Goal: Task Accomplishment & Management: Use online tool/utility

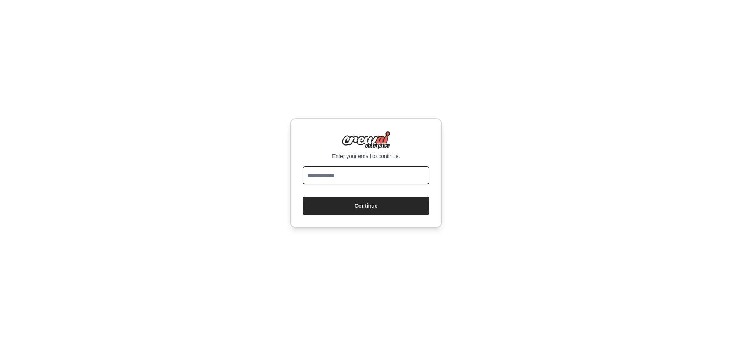
click at [329, 180] on input "email" at bounding box center [366, 175] width 127 height 18
click at [318, 175] on input "email" at bounding box center [366, 175] width 127 height 18
type input "**********"
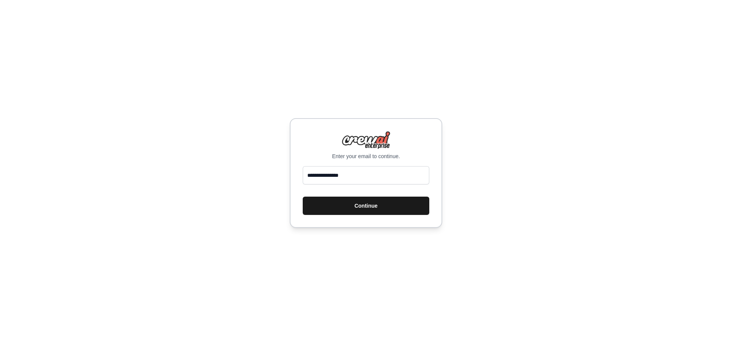
click at [366, 204] on button "Continue" at bounding box center [366, 206] width 127 height 18
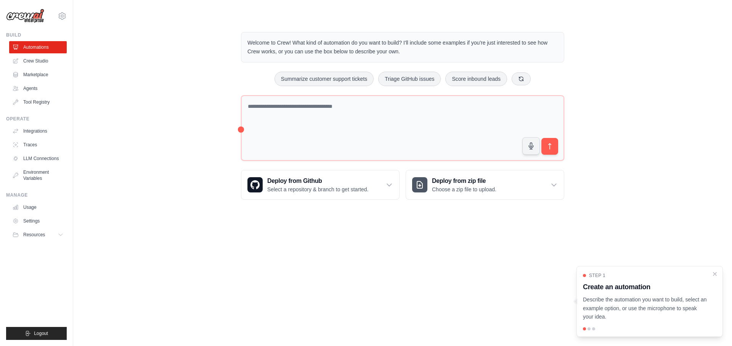
drag, startPoint x: 248, startPoint y: 43, endPoint x: 425, endPoint y: 58, distance: 176.9
click at [425, 58] on div "Welcome to Crew! What kind of automation do you want to build? I'll include som…" at bounding box center [402, 47] width 323 height 31
copy p "Welcome to Crew! What kind of automation do you want to build? I'll include som…"
click at [388, 189] on icon at bounding box center [390, 185] width 8 height 8
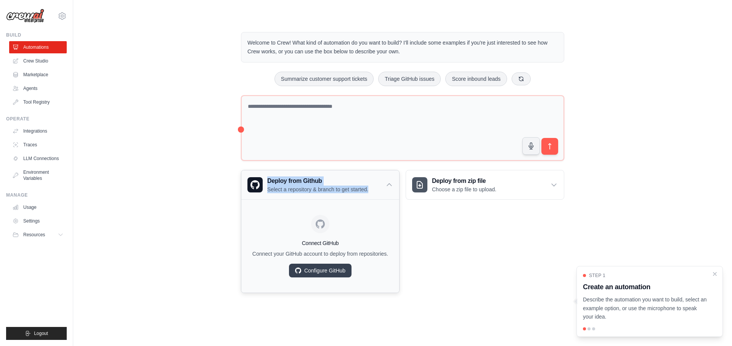
drag, startPoint x: 260, startPoint y: 180, endPoint x: 375, endPoint y: 197, distance: 115.6
click at [375, 197] on div "Deploy from Github Select a repository & branch to get started." at bounding box center [320, 184] width 158 height 29
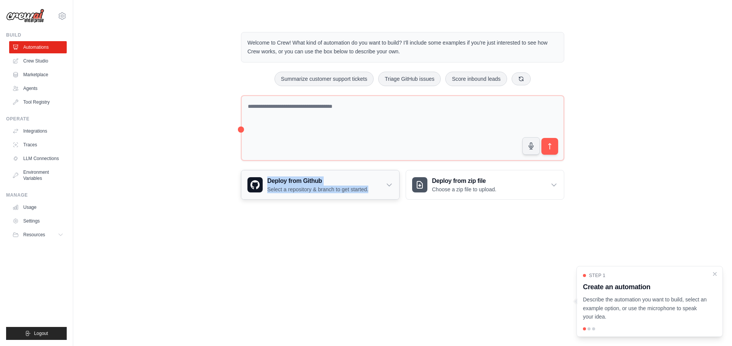
copy div "Deploy from Github Select a repository & branch to get started."
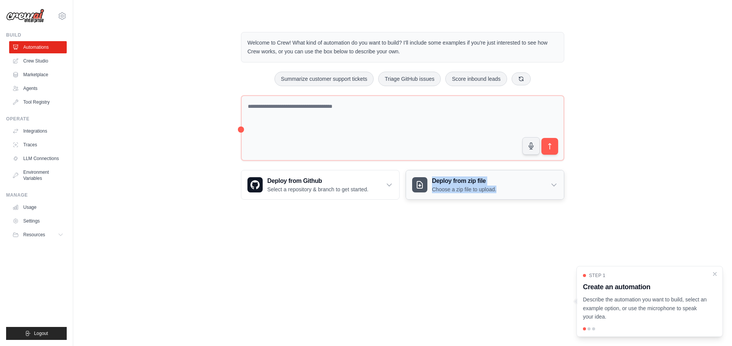
drag, startPoint x: 503, startPoint y: 194, endPoint x: 422, endPoint y: 182, distance: 81.8
click at [422, 182] on div "Deploy from zip file Choose a zip file to upload." at bounding box center [485, 184] width 158 height 29
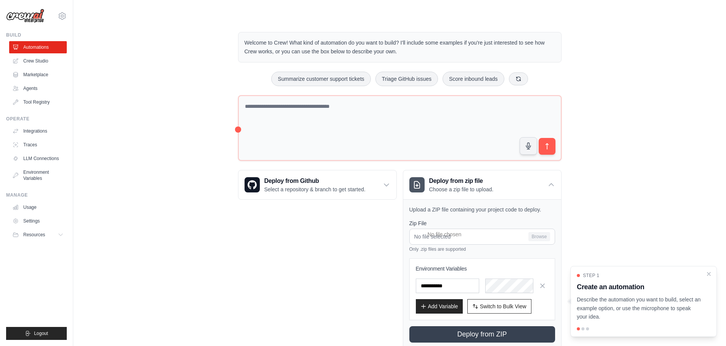
click at [393, 213] on div "Deploy from Github Select a repository & branch to get started. Connect GitHub …" at bounding box center [317, 259] width 159 height 179
click at [579, 193] on div "Welcome to Crew! What kind of automation do you want to build? I'll include som…" at bounding box center [399, 191] width 628 height 342
drag, startPoint x: 500, startPoint y: 196, endPoint x: 415, endPoint y: 182, distance: 86.5
click at [415, 182] on div "Deploy from zip file Choose a zip file to upload." at bounding box center [482, 184] width 158 height 29
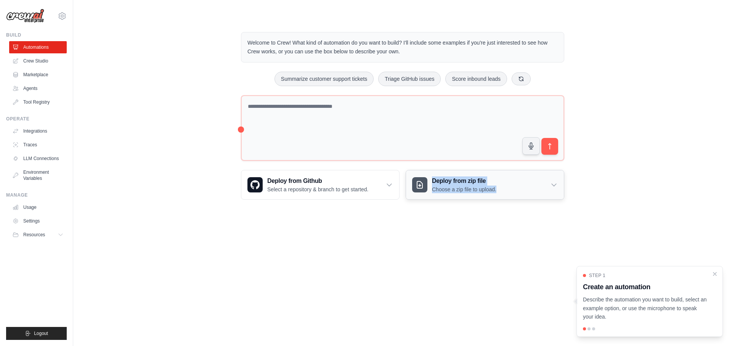
copy div "Deploy from zip file Choose a zip file to upload."
click at [61, 16] on icon at bounding box center [62, 15] width 9 height 9
click at [48, 50] on link "Settings" at bounding box center [62, 52] width 67 height 14
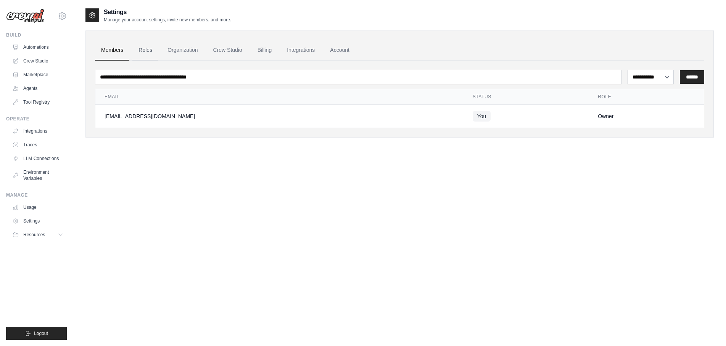
click at [148, 50] on link "Roles" at bounding box center [145, 50] width 26 height 21
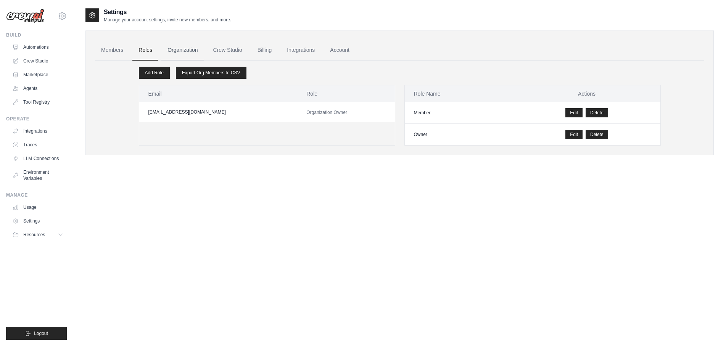
click at [183, 51] on link "Organization" at bounding box center [182, 50] width 42 height 21
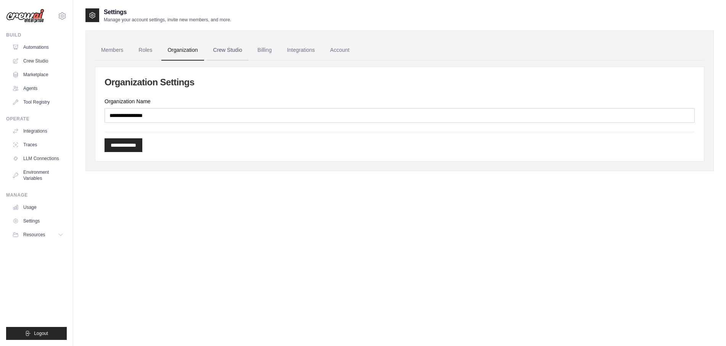
click at [223, 50] on link "Crew Studio" at bounding box center [227, 50] width 41 height 21
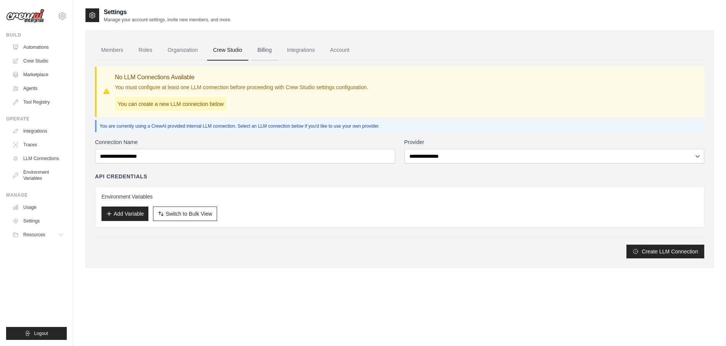
click at [265, 51] on link "Billing" at bounding box center [264, 50] width 26 height 21
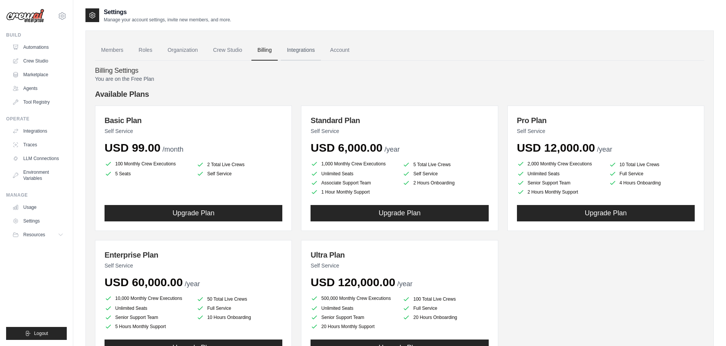
click at [302, 49] on link "Integrations" at bounding box center [301, 50] width 40 height 21
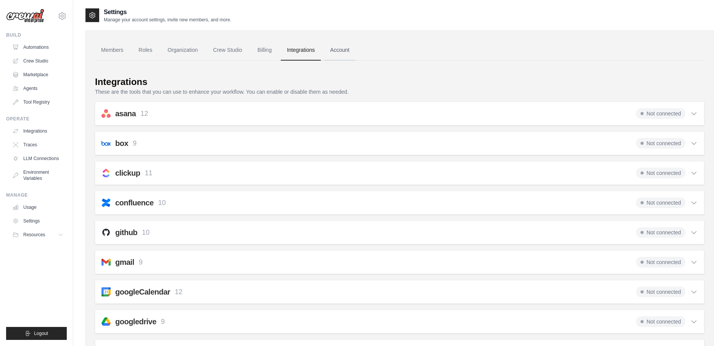
click at [347, 52] on link "Account" at bounding box center [340, 50] width 32 height 21
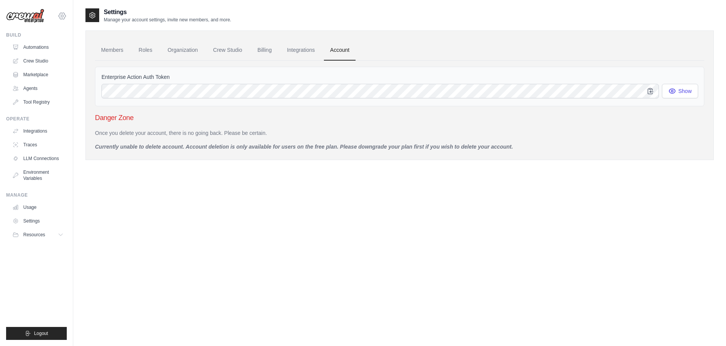
click at [61, 16] on icon at bounding box center [62, 15] width 9 height 9
click at [512, 19] on div "Settings Manage your account settings, invite new members, and more." at bounding box center [399, 15] width 628 height 15
click at [40, 48] on link "Automations" at bounding box center [39, 47] width 58 height 12
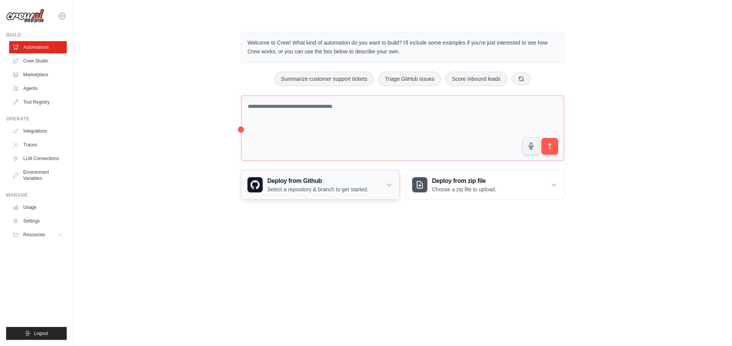
click at [392, 189] on icon at bounding box center [390, 185] width 8 height 8
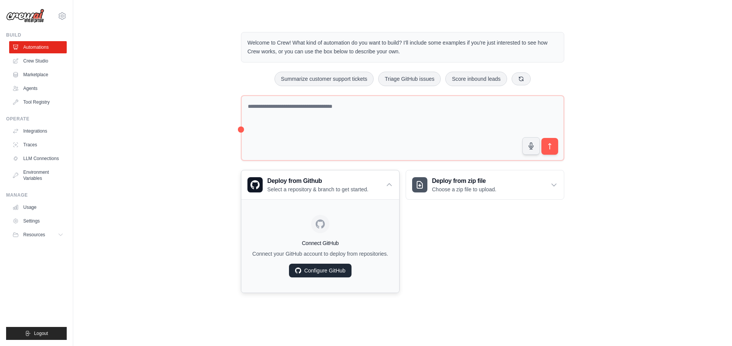
click at [329, 278] on link "Configure GitHub" at bounding box center [320, 271] width 63 height 14
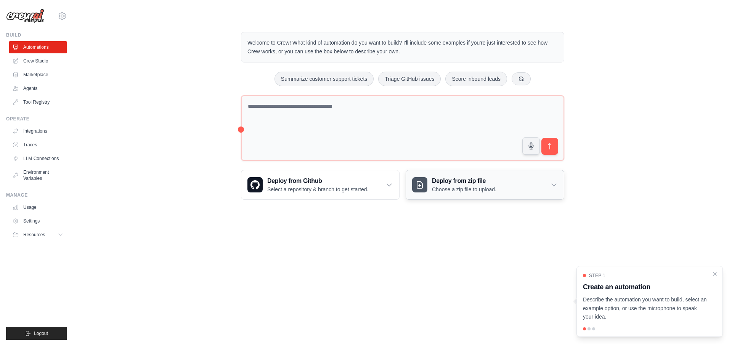
click at [553, 187] on icon at bounding box center [554, 185] width 5 height 2
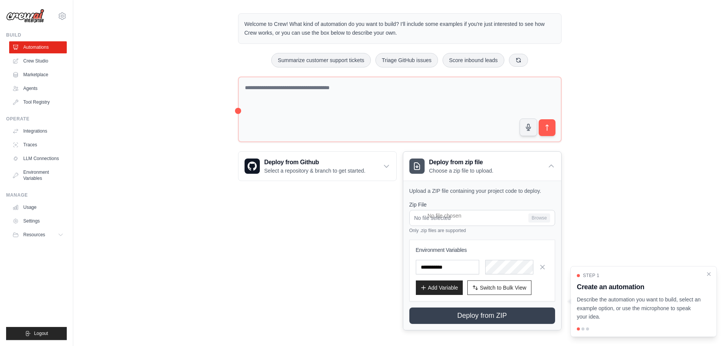
scroll to position [28, 0]
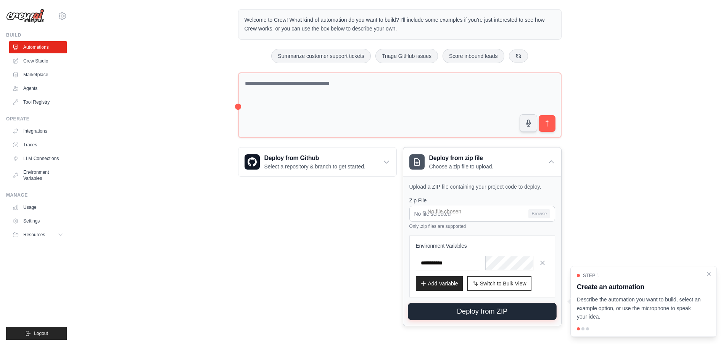
drag, startPoint x: 410, startPoint y: 185, endPoint x: 551, endPoint y: 315, distance: 191.9
copy div
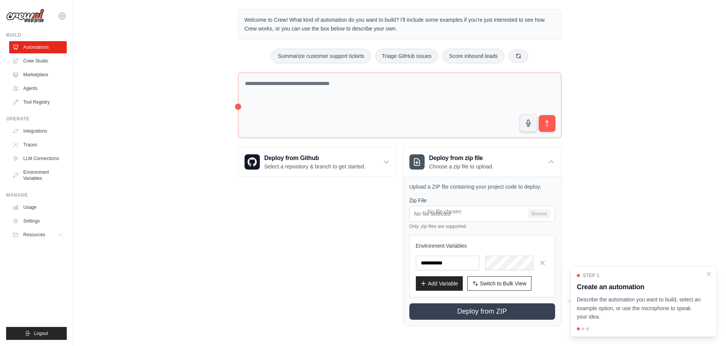
click at [338, 211] on div "Deploy from Github Select a repository & branch to get started. Connect GitHub …" at bounding box center [317, 236] width 159 height 179
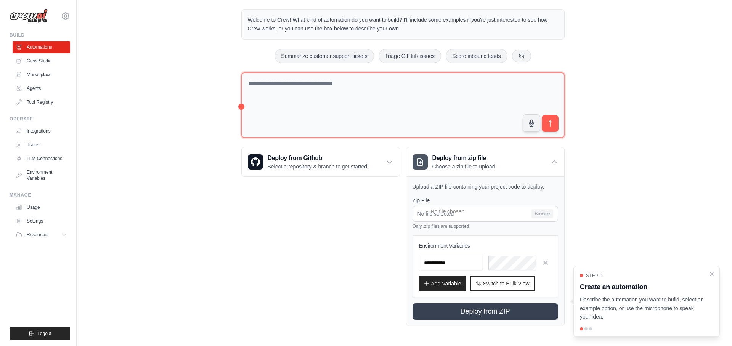
scroll to position [0, 0]
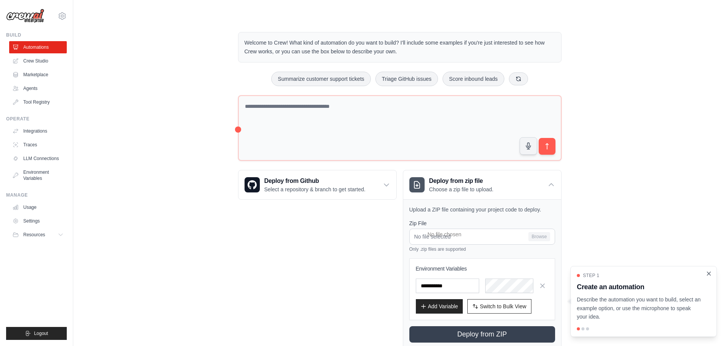
click at [709, 275] on icon "Close walkthrough" at bounding box center [708, 273] width 3 height 3
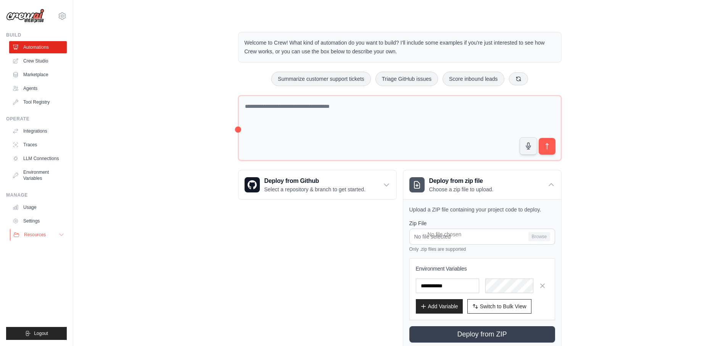
click at [34, 235] on span "Resources" at bounding box center [35, 235] width 22 height 6
click at [34, 222] on link "Settings" at bounding box center [39, 221] width 58 height 12
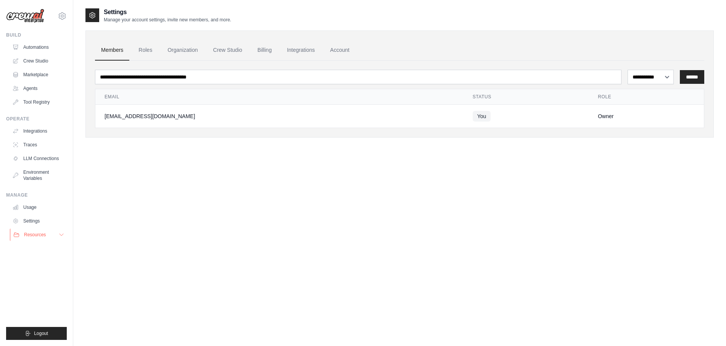
click at [35, 235] on span "Resources" at bounding box center [35, 235] width 22 height 6
click at [30, 45] on link "Automations" at bounding box center [39, 47] width 58 height 12
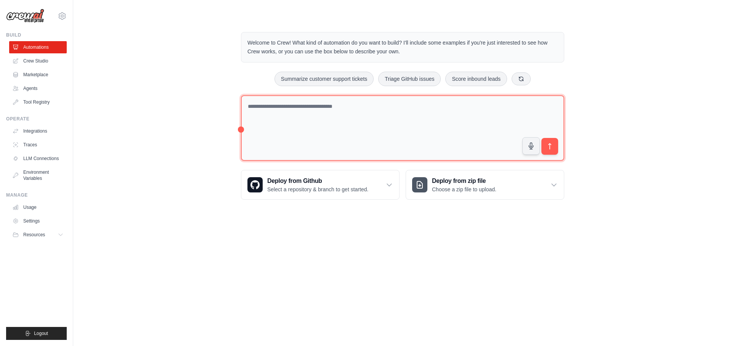
click at [259, 122] on textarea at bounding box center [402, 128] width 323 height 66
type textarea "*"
type textarea "**********"
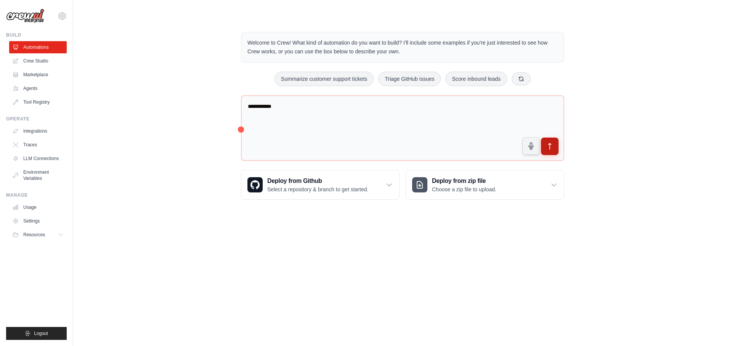
click at [553, 151] on icon "submit" at bounding box center [550, 147] width 8 height 8
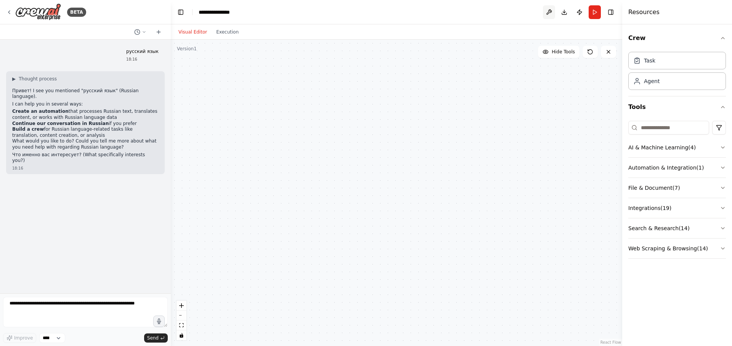
click at [548, 10] on button at bounding box center [549, 12] width 12 height 14
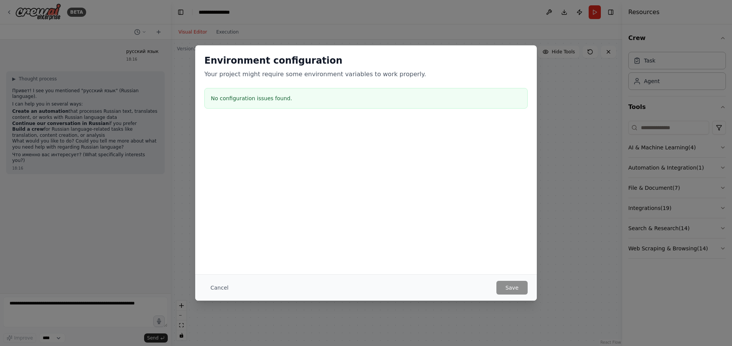
click at [552, 20] on div "Environment configuration Your project might require some environment variables…" at bounding box center [366, 173] width 732 height 346
click at [375, 62] on h2 "Environment configuration" at bounding box center [365, 61] width 323 height 12
click at [220, 287] on button "Cancel" at bounding box center [219, 288] width 30 height 14
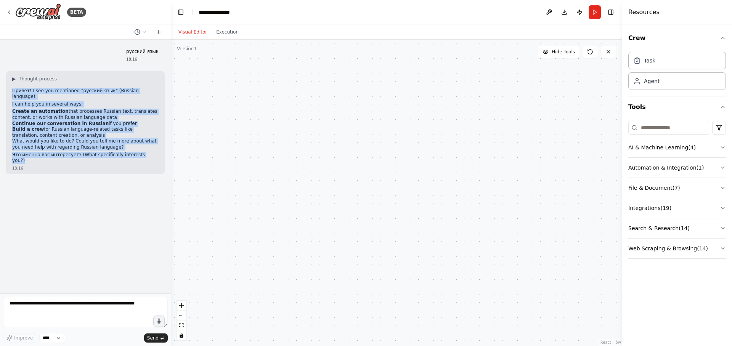
drag, startPoint x: 12, startPoint y: 90, endPoint x: 139, endPoint y: 152, distance: 141.1
click at [139, 152] on div "▶ Thought process Привет! I see you mentioned "русский язык" (Russian language)…" at bounding box center [85, 122] width 159 height 103
copy div "Привет! I see you mentioned "русский язык" (Russian language). I can help you i…"
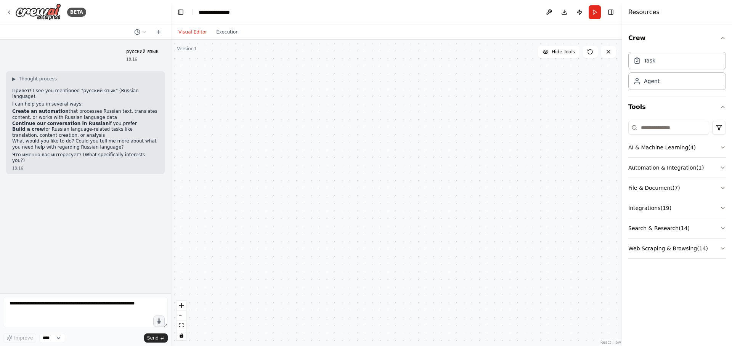
click at [470, 92] on div at bounding box center [397, 193] width 452 height 307
drag, startPoint x: 136, startPoint y: 305, endPoint x: 5, endPoint y: 309, distance: 131.3
click at [5, 309] on textarea at bounding box center [85, 312] width 165 height 31
click at [22, 314] on textarea at bounding box center [85, 312] width 165 height 31
paste textarea "**********"
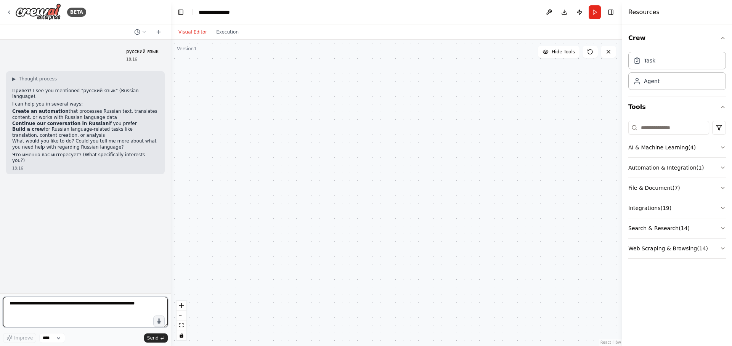
type textarea "**********"
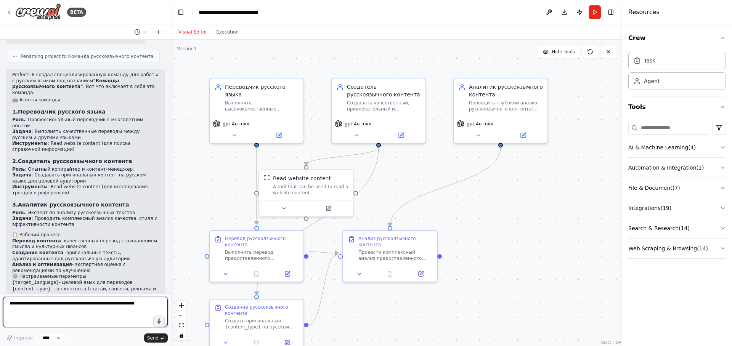
scroll to position [831, 0]
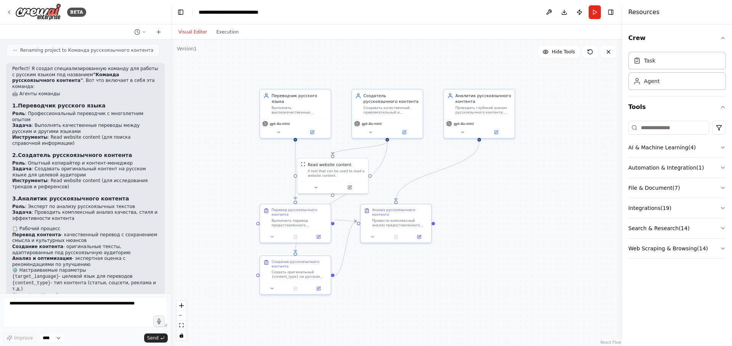
drag, startPoint x: 469, startPoint y: 249, endPoint x: 453, endPoint y: 227, distance: 27.2
click at [453, 227] on div ".deletable-edge-delete-btn { width: 20px; height: 20px; border: 0px solid #ffff…" at bounding box center [397, 193] width 452 height 307
drag, startPoint x: 168, startPoint y: 281, endPoint x: 167, endPoint y: 269, distance: 11.8
click at [167, 269] on div "BETA русский язык 18:16 ▶ Thought process Привет! I see you mentioned "русский …" at bounding box center [366, 173] width 732 height 346
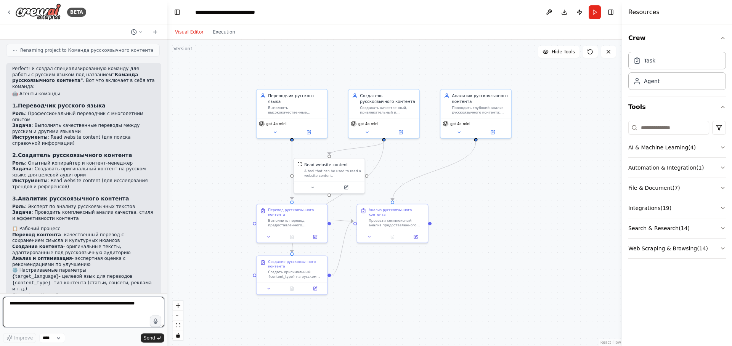
click at [13, 307] on textarea at bounding box center [83, 312] width 161 height 31
paste textarea "**********"
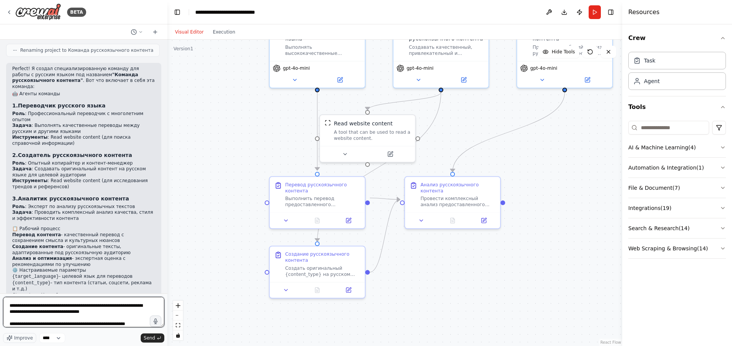
scroll to position [37, 0]
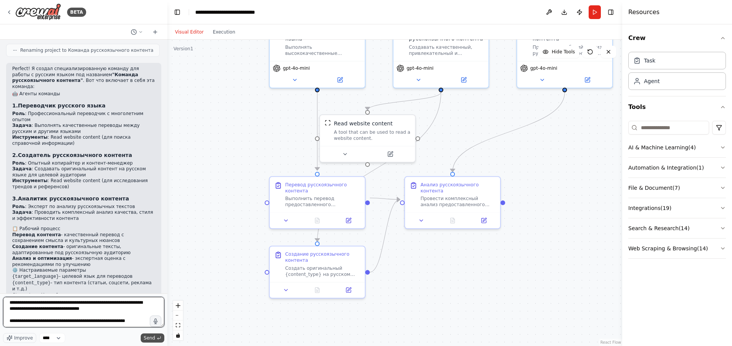
type textarea "**********"
click at [150, 339] on span "Send" at bounding box center [149, 338] width 11 height 6
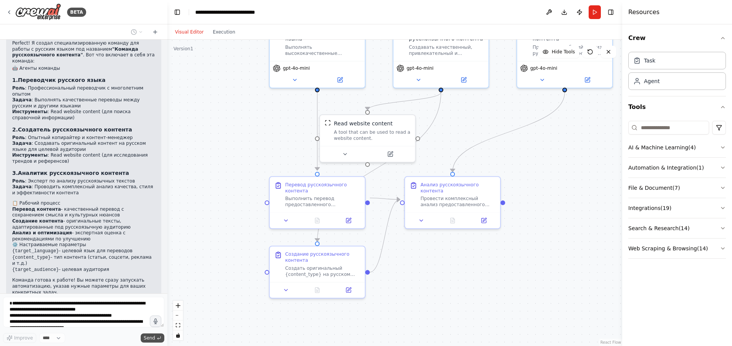
scroll to position [921, 0]
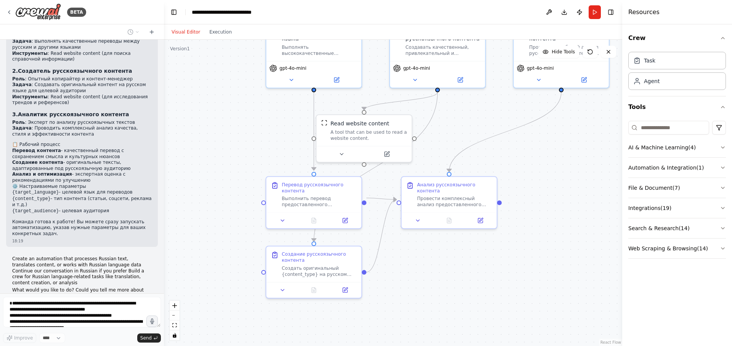
drag, startPoint x: 166, startPoint y: 278, endPoint x: 164, endPoint y: 265, distance: 13.4
click at [164, 265] on div "BETA русский язык 18:16 ▶ Thought process Привет! I see you mentioned "русский …" at bounding box center [366, 173] width 732 height 346
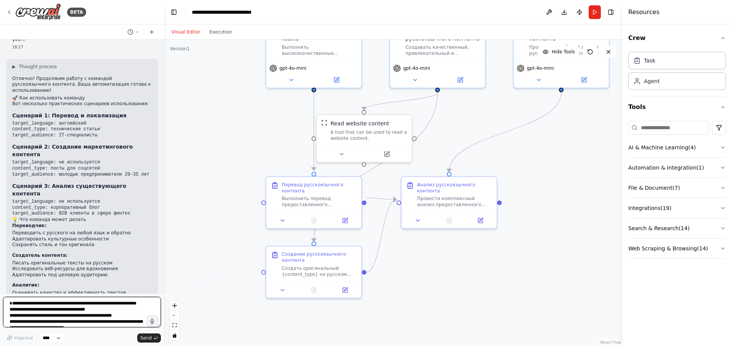
scroll to position [1230, 0]
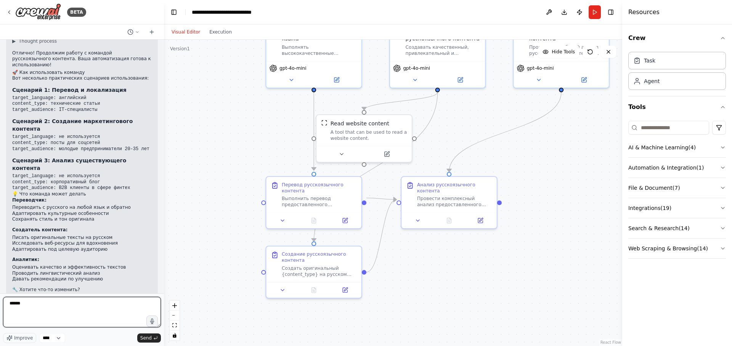
type textarea "******"
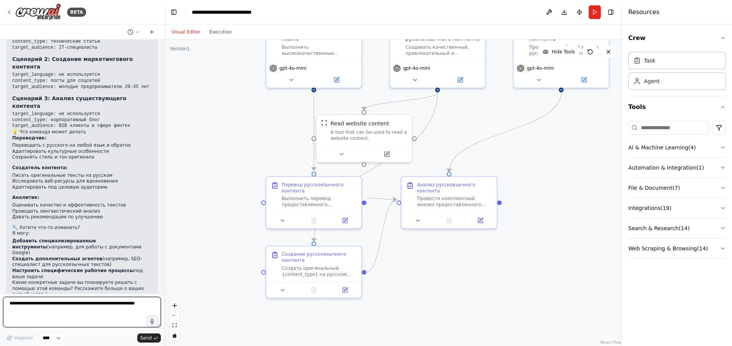
scroll to position [1291, 0]
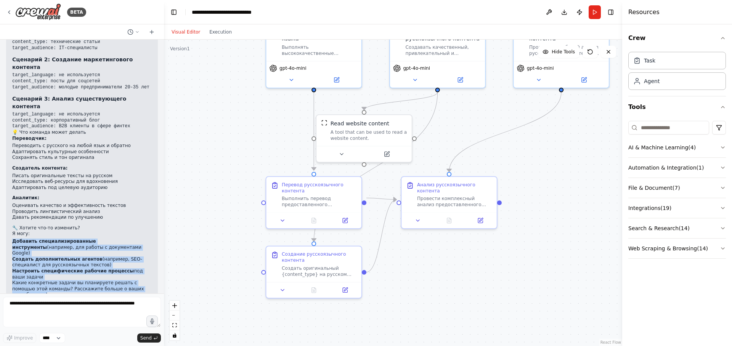
drag, startPoint x: 13, startPoint y: 175, endPoint x: 138, endPoint y: 215, distance: 130.9
click at [138, 215] on div "▶ Thought process Отлично! Продолжим работу с командой русскоязычного контента.…" at bounding box center [82, 137] width 140 height 322
copy div "Добавить специализированные инструменты (например, для работы с документами Goo…"
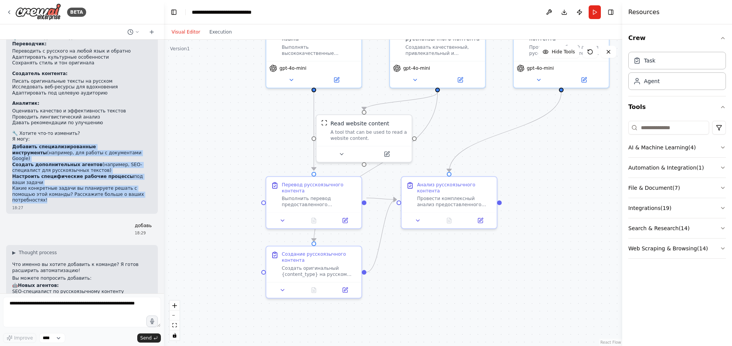
scroll to position [1484, 0]
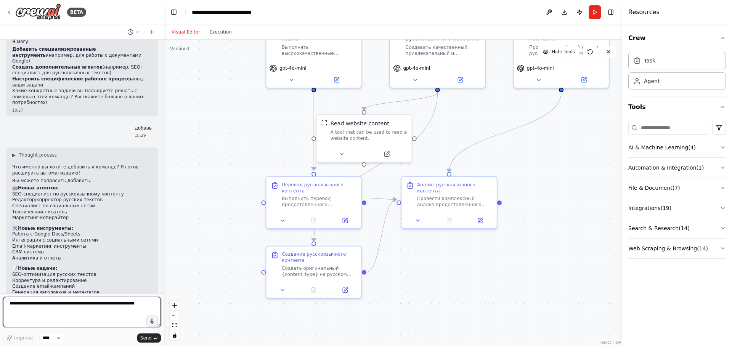
click at [18, 312] on textarea at bounding box center [82, 312] width 158 height 31
paste textarea "**********"
type textarea "**********"
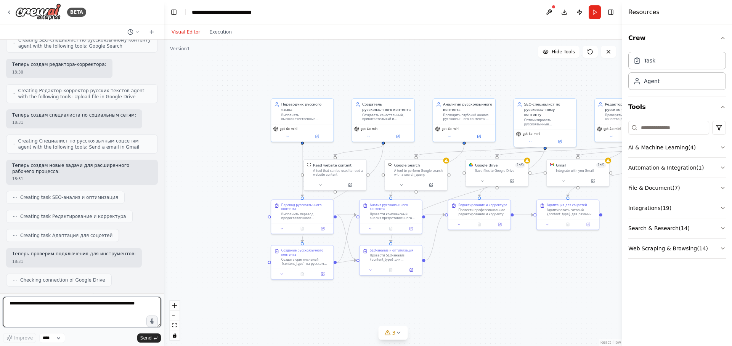
scroll to position [2060, 0]
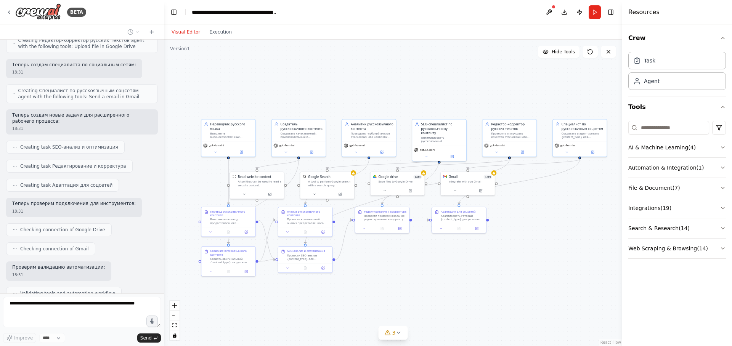
drag, startPoint x: 519, startPoint y: 283, endPoint x: 418, endPoint y: 279, distance: 101.5
click at [418, 279] on div ".deletable-edge-delete-btn { width: 20px; height: 20px; border: 0px solid #ffff…" at bounding box center [393, 193] width 458 height 307
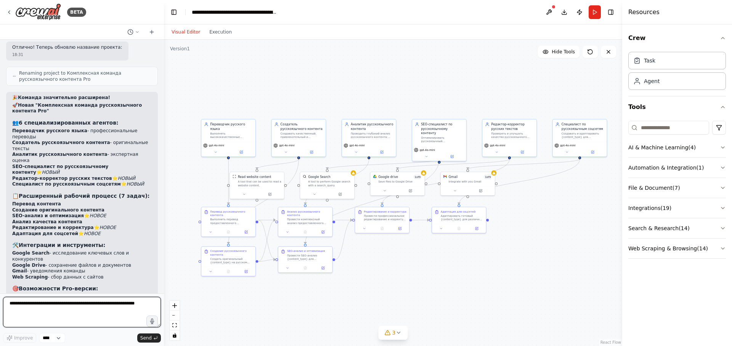
scroll to position [2332, 0]
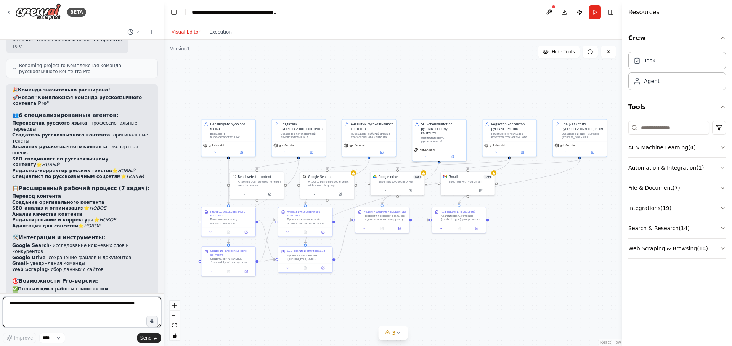
drag, startPoint x: 15, startPoint y: 312, endPoint x: 25, endPoint y: 312, distance: 9.5
paste textarea "**********"
click at [9, 307] on textarea "**********" at bounding box center [82, 312] width 158 height 31
click at [151, 338] on span "Send" at bounding box center [145, 338] width 11 height 6
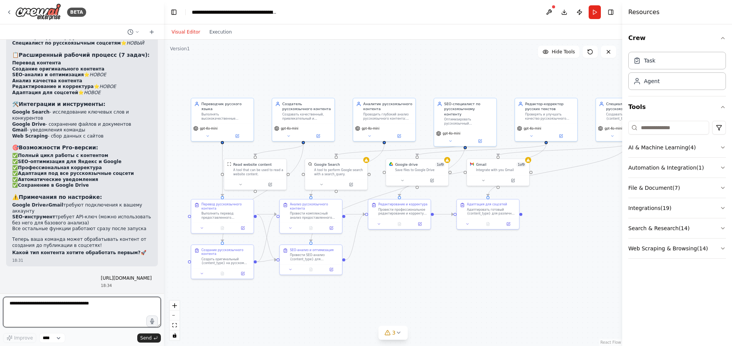
scroll to position [2417, 0]
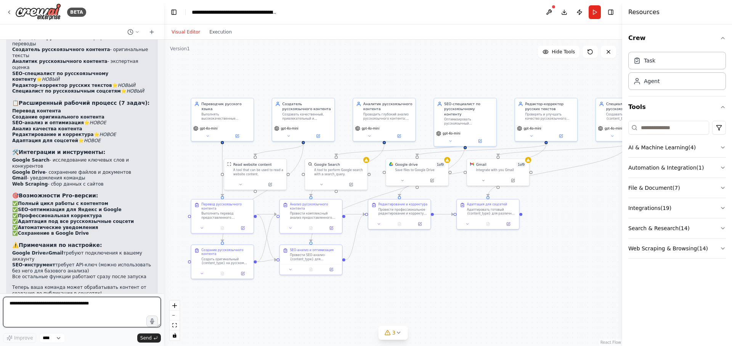
click at [13, 310] on textarea "**********" at bounding box center [82, 312] width 158 height 31
paste textarea "**********"
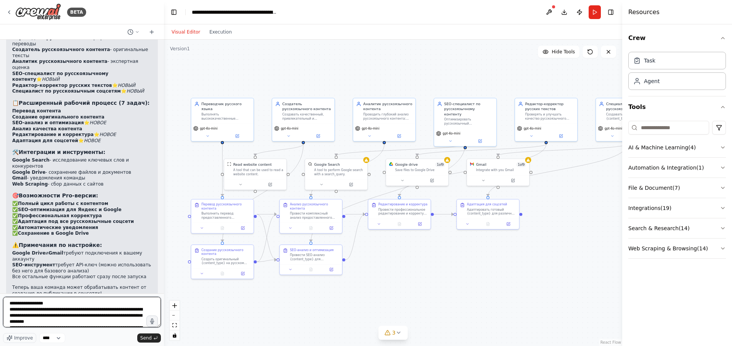
click at [10, 307] on textarea "**********" at bounding box center [82, 312] width 158 height 31
click at [52, 318] on textarea "**********" at bounding box center [82, 312] width 158 height 31
click at [56, 319] on textarea "**********" at bounding box center [82, 312] width 158 height 31
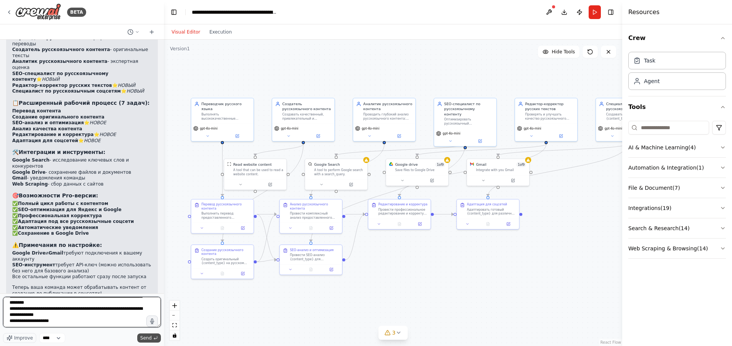
type textarea "**********"
click at [147, 337] on span "Send" at bounding box center [145, 338] width 11 height 6
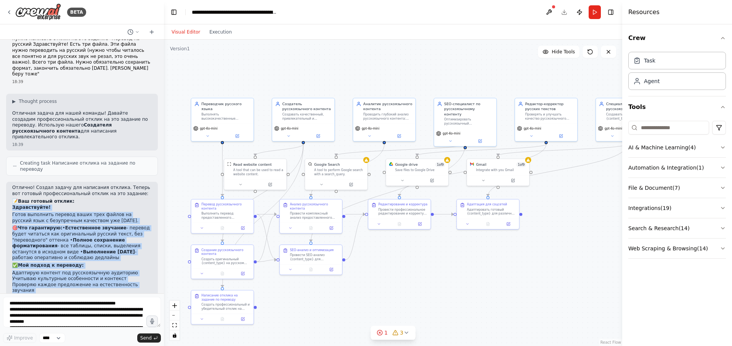
scroll to position [2968, 0]
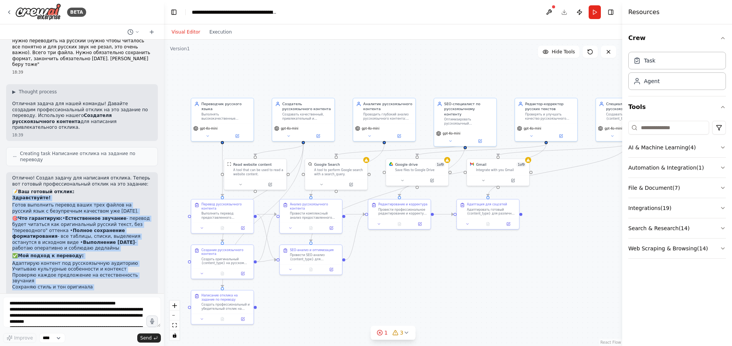
drag, startPoint x: 13, startPoint y: 144, endPoint x: 133, endPoint y: 218, distance: 141.6
click at [133, 218] on div "Отлично! Создал задачу для написания отклика. Теперь вот готовый профессиональн…" at bounding box center [82, 311] width 140 height 273
copy div "Здравствуйте! Готов выполнить перевод ваших трех файлов на русский язык с безуп…"
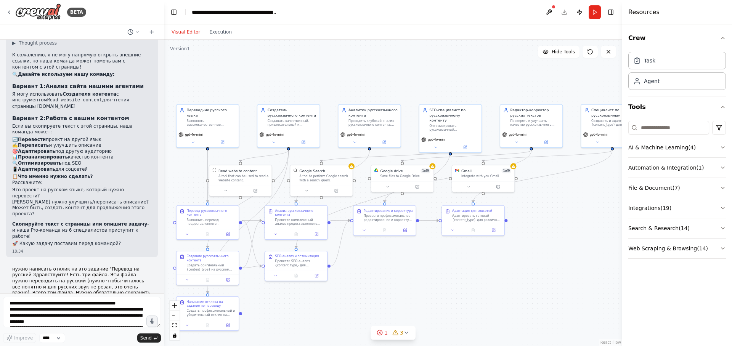
click at [206, 87] on div ".deletable-edge-delete-btn { width: 20px; height: 20px; border: 0px solid #ffff…" at bounding box center [393, 193] width 458 height 307
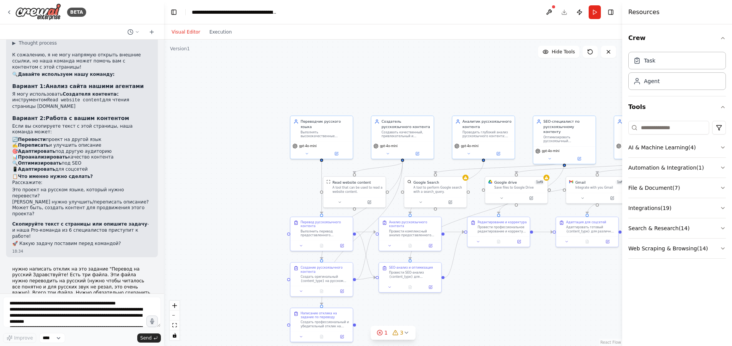
drag, startPoint x: 229, startPoint y: 81, endPoint x: 334, endPoint y: 93, distance: 106.0
click at [334, 93] on div ".deletable-edge-delete-btn { width: 20px; height: 20px; border: 0px solid #ffff…" at bounding box center [393, 193] width 458 height 307
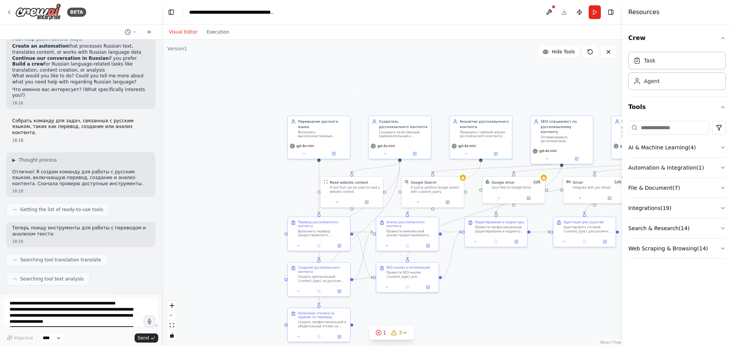
scroll to position [71, 0]
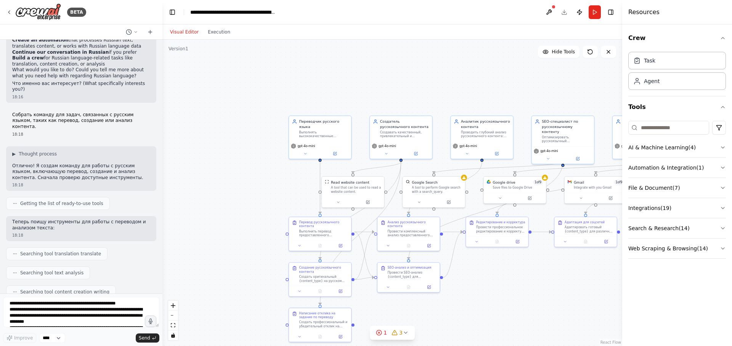
drag, startPoint x: 161, startPoint y: 61, endPoint x: 162, endPoint y: 102, distance: 40.8
click at [162, 102] on div "BETA русский язык 18:16 ▶ Thought process Привет! I see you mentioned "русский …" at bounding box center [366, 173] width 732 height 346
drag, startPoint x: 161, startPoint y: 66, endPoint x: 159, endPoint y: 79, distance: 12.7
click at [159, 79] on div "BETA русский язык 18:16 ▶ Thought process Привет! I see you mentioned "русский …" at bounding box center [366, 173] width 732 height 346
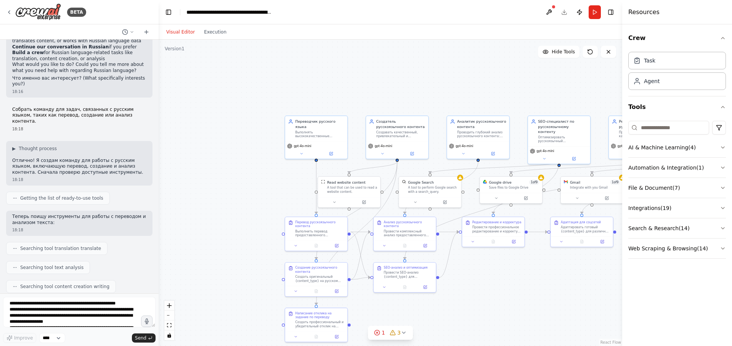
scroll to position [0, 0]
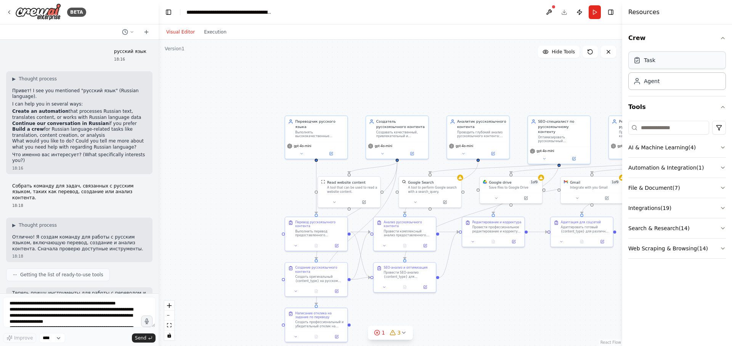
click at [653, 63] on div "Task" at bounding box center [649, 60] width 11 height 8
click at [657, 83] on div "Agent" at bounding box center [652, 81] width 16 height 8
click at [168, 305] on icon "zoom in" at bounding box center [169, 306] width 5 height 5
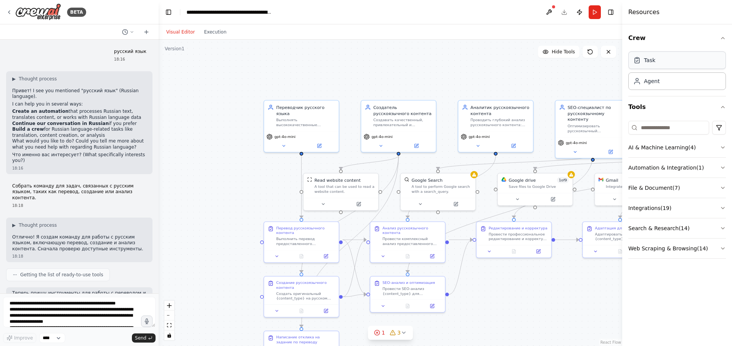
click at [661, 61] on div "Task" at bounding box center [678, 60] width 98 height 18
click at [673, 130] on input at bounding box center [669, 128] width 81 height 14
click at [147, 31] on icon at bounding box center [146, 32] width 6 height 6
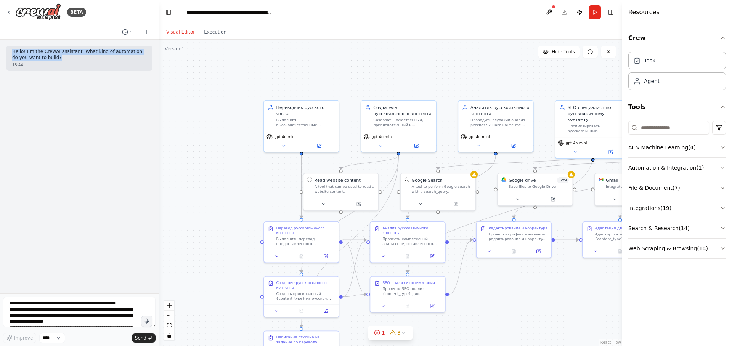
drag, startPoint x: 12, startPoint y: 51, endPoint x: 50, endPoint y: 58, distance: 38.4
click at [48, 58] on div "Hello! I'm the CrewAI assistant. What kind of automation do you want to build? …" at bounding box center [79, 58] width 146 height 25
copy p "Hello! I'm the CrewAI assistant. What kind of automation do you want to build?"
click at [10, 10] on icon at bounding box center [9, 12] width 6 height 6
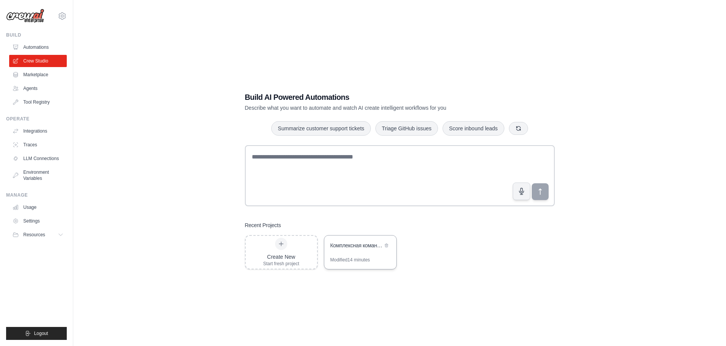
click at [355, 252] on div "Комплексная команда русскоязычного контента Pro" at bounding box center [360, 246] width 72 height 21
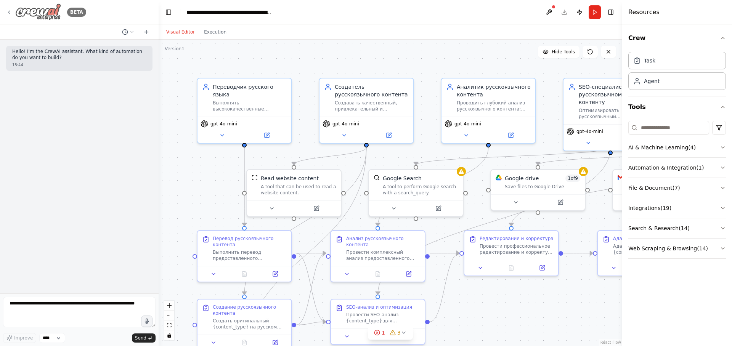
click at [9, 11] on icon at bounding box center [9, 12] width 6 height 6
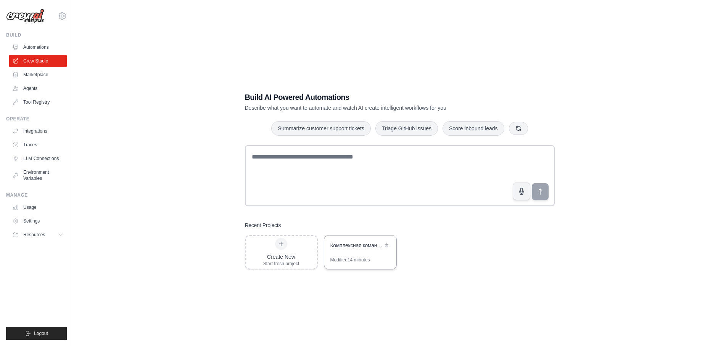
click at [351, 252] on div "Комплексная команда русскоязычного контента Pro" at bounding box center [360, 246] width 72 height 21
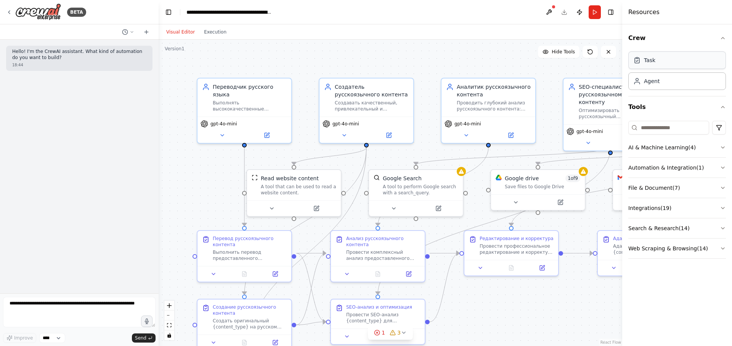
click at [656, 64] on div "Task" at bounding box center [678, 60] width 98 height 18
click at [657, 86] on div "Agent" at bounding box center [678, 81] width 98 height 18
click at [722, 39] on icon "button" at bounding box center [723, 38] width 6 height 6
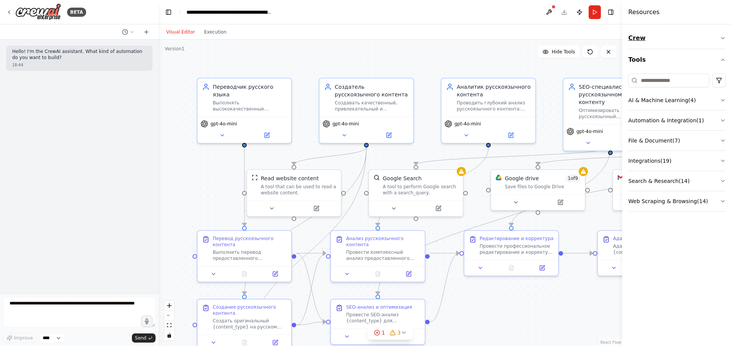
click at [722, 39] on icon "button" at bounding box center [723, 38] width 6 height 6
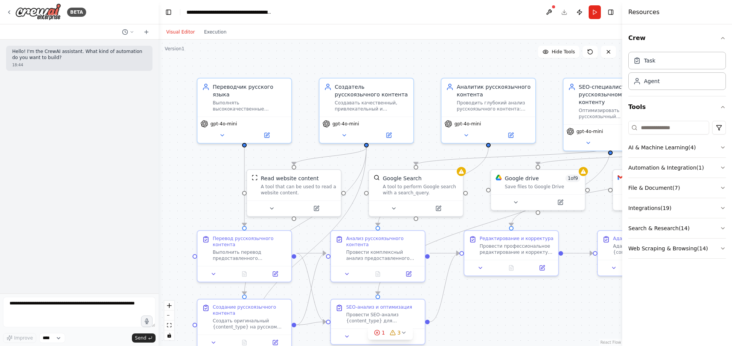
click at [184, 32] on button "Visual Editor" at bounding box center [181, 31] width 38 height 9
click at [342, 39] on div "Visual Editor Execution" at bounding box center [391, 31] width 464 height 15
click at [277, 13] on icon "breadcrumb" at bounding box center [278, 12] width 6 height 6
click at [275, 13] on div "**********" at bounding box center [234, 12] width 95 height 8
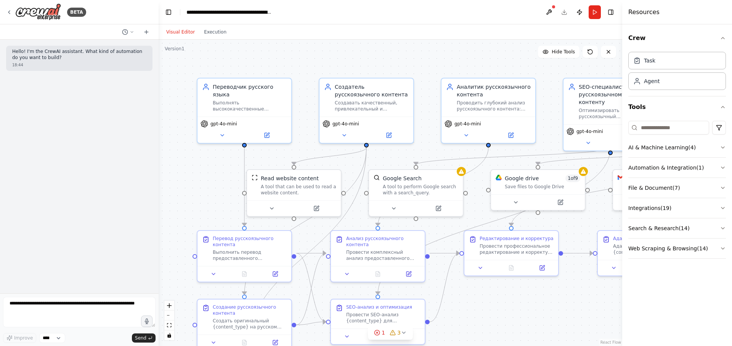
click at [289, 13] on header "**********" at bounding box center [391, 12] width 464 height 24
click at [278, 13] on header "**********" at bounding box center [391, 12] width 464 height 24
click at [272, 13] on header "**********" at bounding box center [391, 12] width 464 height 24
click at [273, 12] on div "**********" at bounding box center [234, 12] width 95 height 8
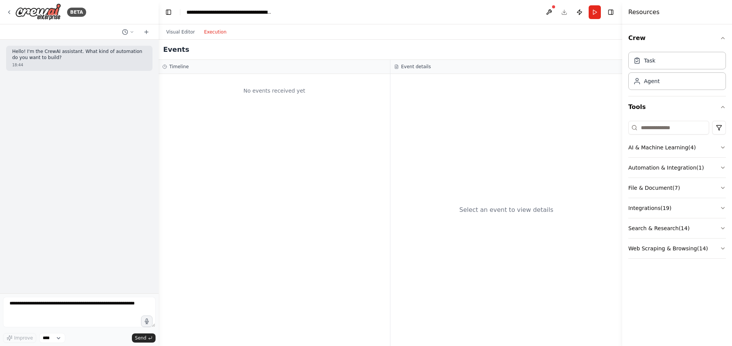
click at [210, 32] on button "Execution" at bounding box center [215, 31] width 32 height 9
click at [182, 32] on button "Visual Editor" at bounding box center [181, 31] width 38 height 9
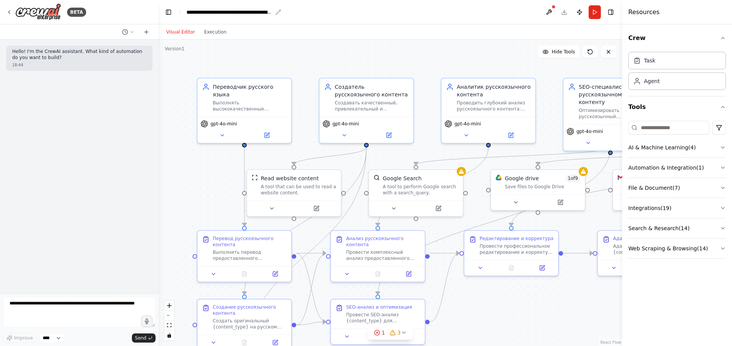
click at [187, 12] on div "**********" at bounding box center [230, 12] width 86 height 8
click at [323, 13] on header "**********" at bounding box center [391, 12] width 464 height 24
click at [547, 10] on button at bounding box center [549, 12] width 12 height 14
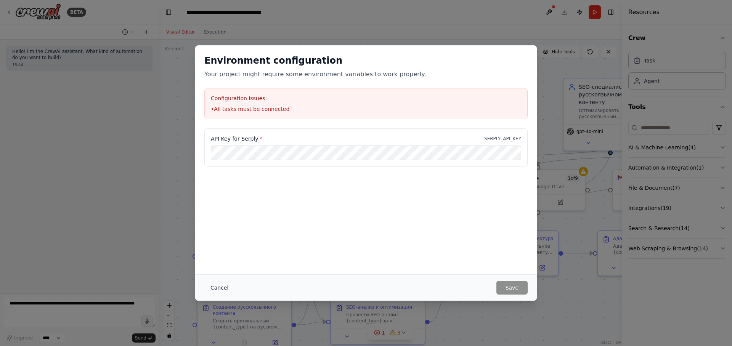
click at [218, 288] on button "Cancel" at bounding box center [219, 288] width 30 height 14
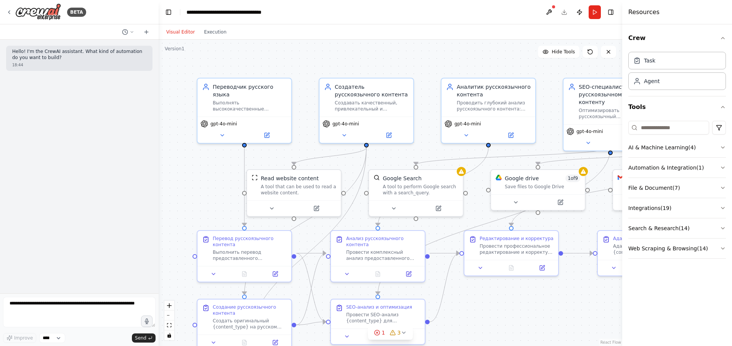
click at [564, 13] on header "**********" at bounding box center [391, 12] width 464 height 24
click at [566, 10] on header "**********" at bounding box center [391, 12] width 464 height 24
click at [580, 13] on button "Publish" at bounding box center [580, 12] width 12 height 14
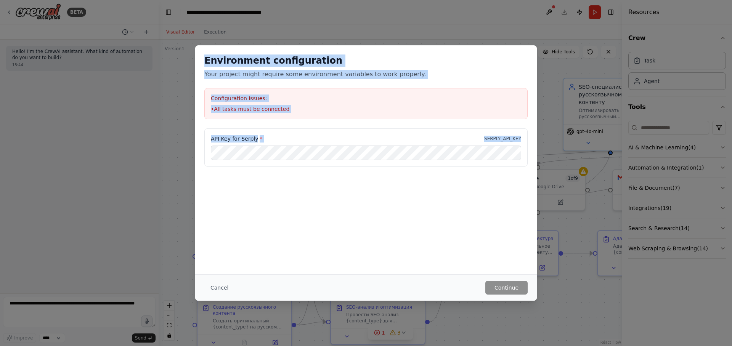
drag, startPoint x: 204, startPoint y: 59, endPoint x: 310, endPoint y: 162, distance: 148.1
click at [310, 162] on div "Environment configuration Your project might require some environment variables…" at bounding box center [366, 124] width 342 height 159
copy div "Environment configuration Your project might require some environment variables…"
click at [283, 122] on div "Environment configuration Your project might require some environment variables…" at bounding box center [366, 86] width 342 height 83
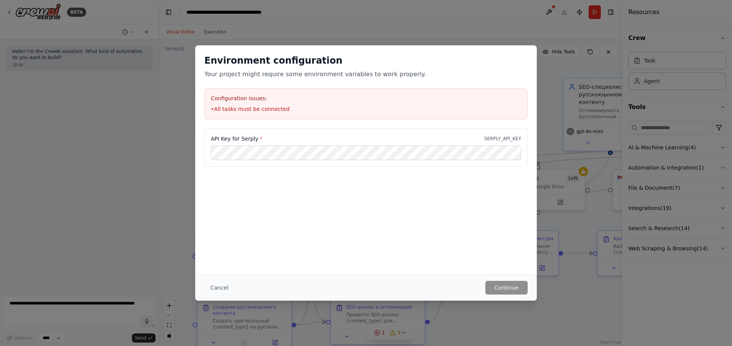
click at [312, 109] on li "• All tasks must be connected" at bounding box center [366, 109] width 310 height 8
click at [226, 103] on div "Configuration issues: • All tasks must be connected" at bounding box center [365, 103] width 323 height 31
click at [213, 289] on button "Cancel" at bounding box center [219, 288] width 30 height 14
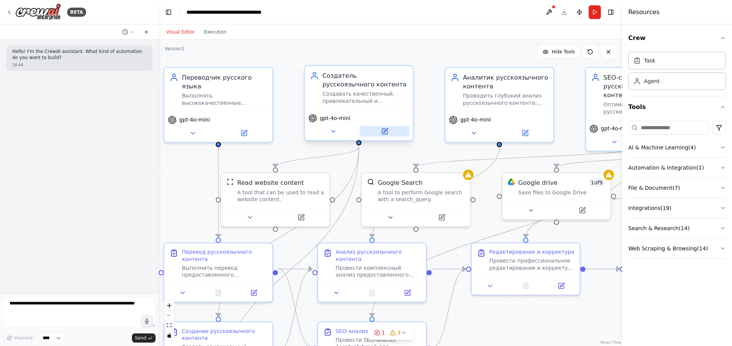
click at [387, 131] on icon at bounding box center [386, 131] width 4 height 4
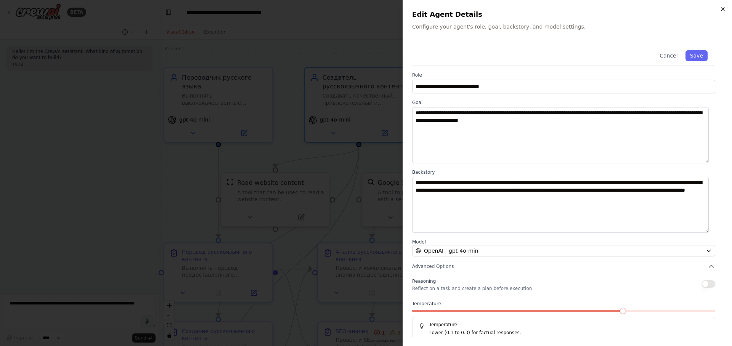
click at [722, 10] on icon "button" at bounding box center [723, 9] width 6 height 6
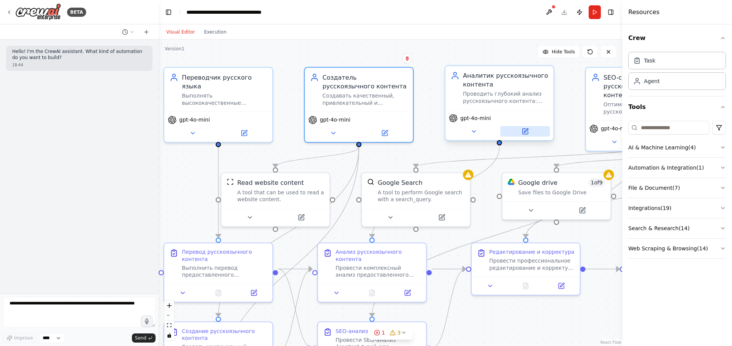
click at [524, 132] on icon at bounding box center [525, 131] width 5 height 5
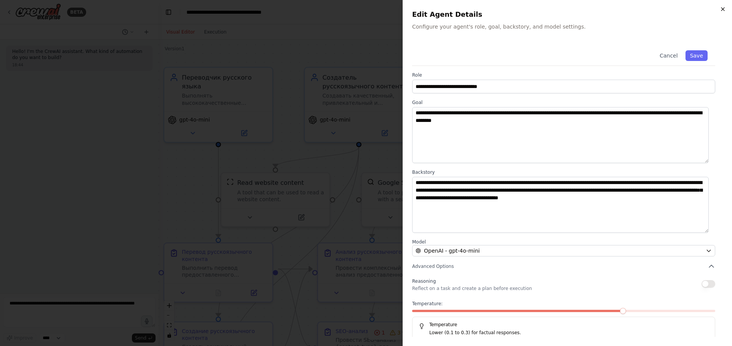
click at [722, 10] on icon "button" at bounding box center [723, 9] width 6 height 6
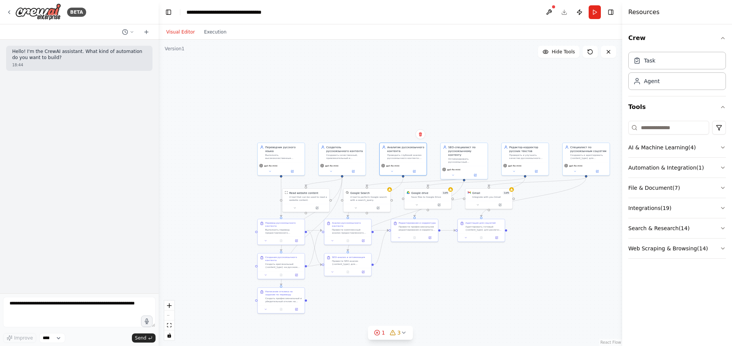
drag, startPoint x: 293, startPoint y: 235, endPoint x: 235, endPoint y: 230, distance: 58.1
click at [235, 230] on div ".deletable-edge-delete-btn { width: 20px; height: 20px; border: 0px solid #ffff…" at bounding box center [391, 193] width 464 height 307
click at [145, 32] on icon at bounding box center [146, 32] width 3 height 0
